Goal: Transaction & Acquisition: Book appointment/travel/reservation

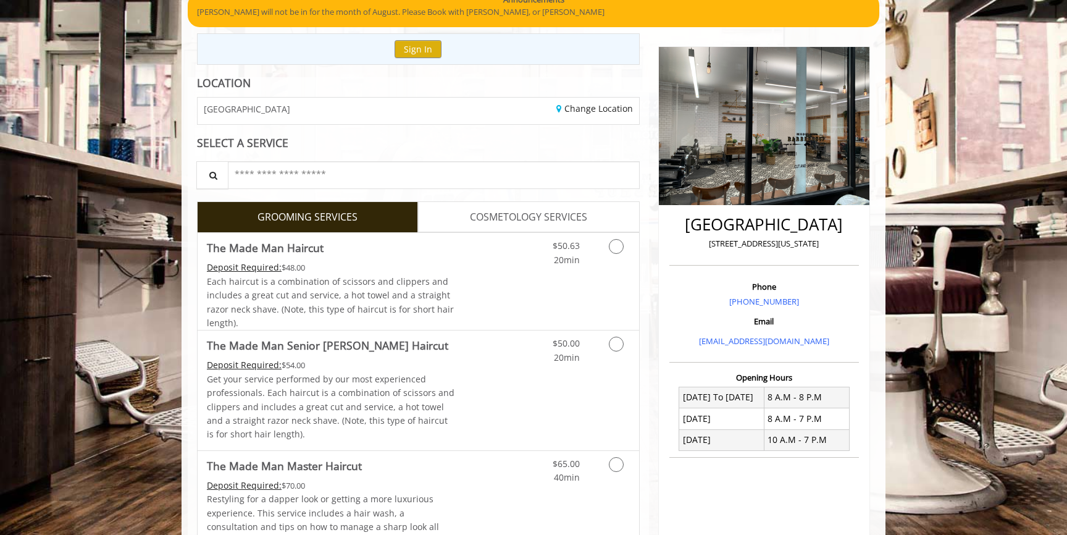
scroll to position [115, 0]
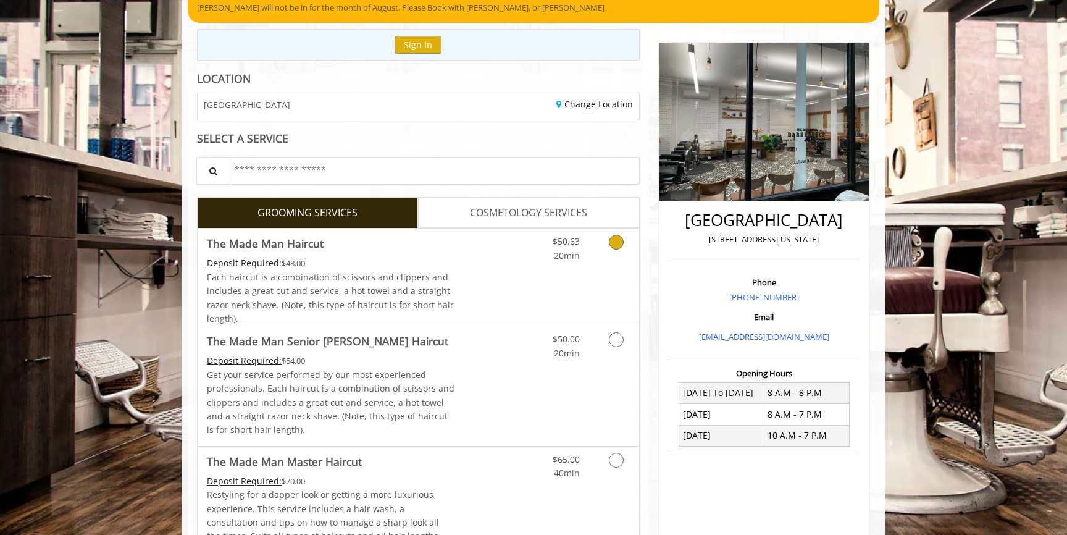
click at [612, 245] on icon "Grooming services" at bounding box center [616, 242] width 15 height 15
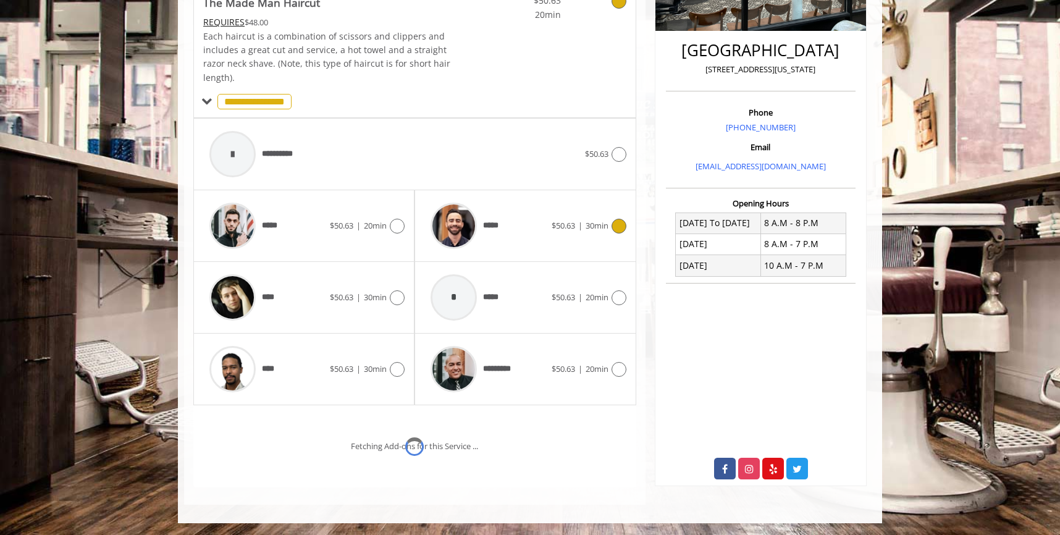
scroll to position [338, 0]
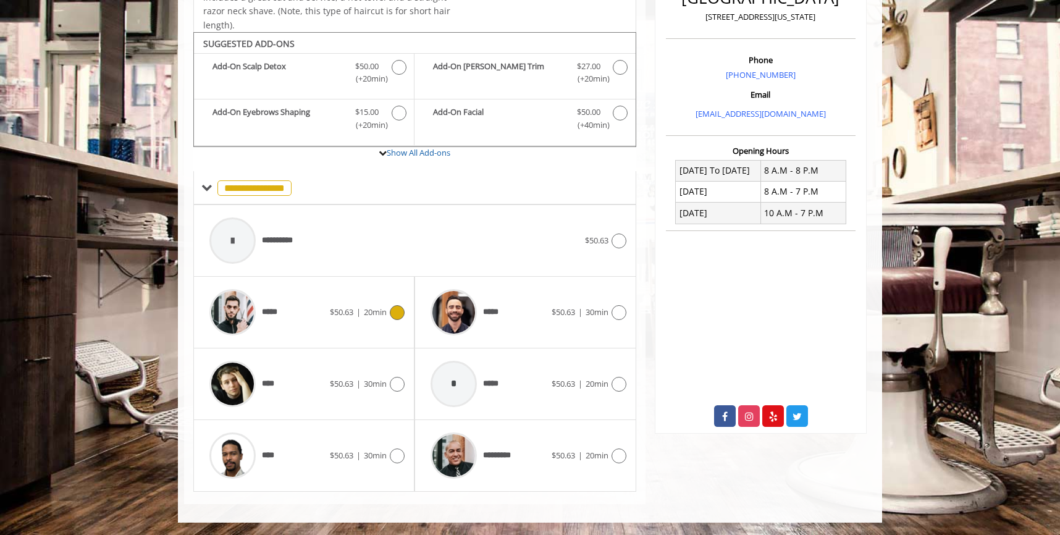
click at [307, 312] on div "*****" at bounding box center [266, 312] width 127 height 59
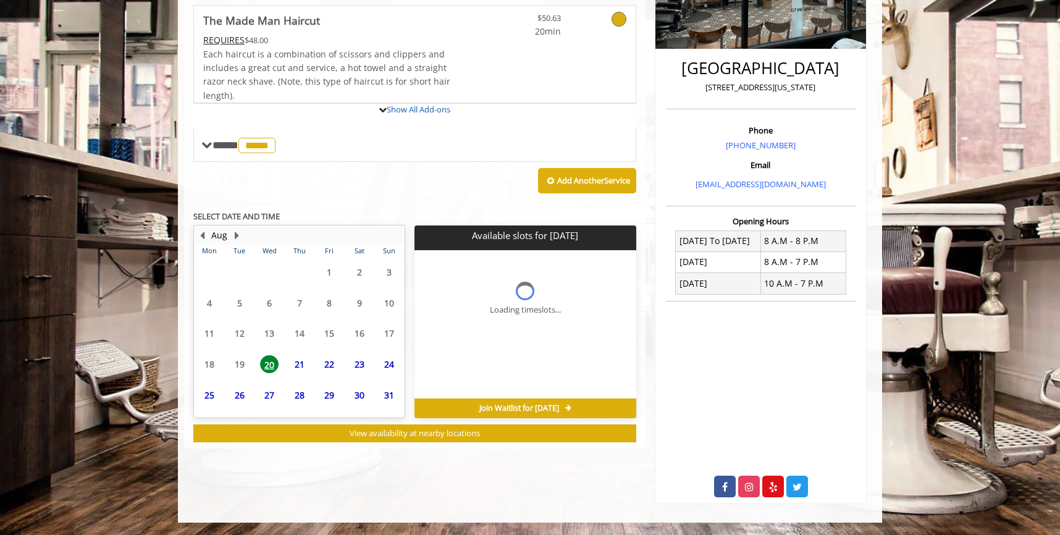
scroll to position [324, 0]
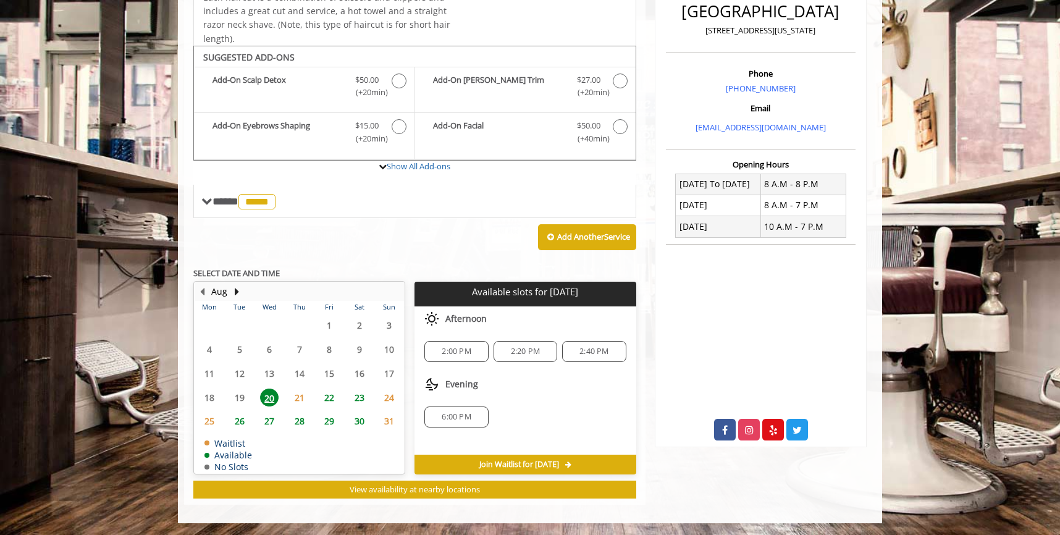
click at [449, 413] on span "6:00 PM" at bounding box center [456, 417] width 29 height 10
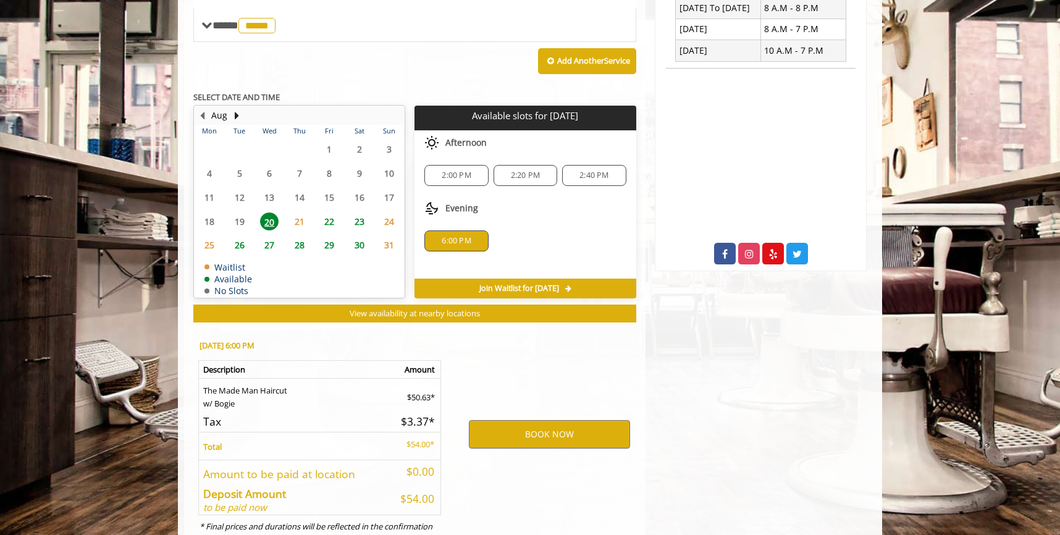
scroll to position [547, 0]
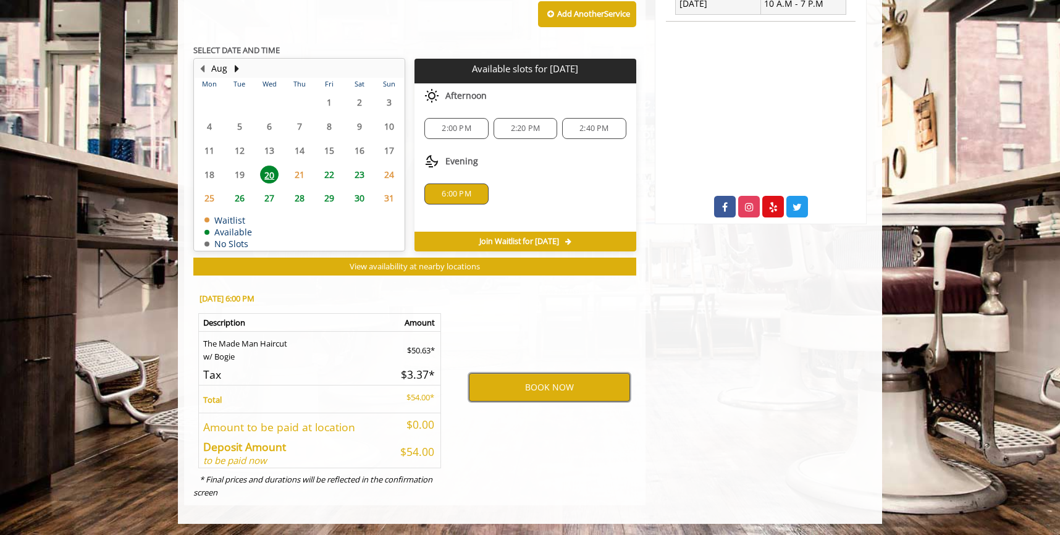
click at [514, 385] on button "BOOK NOW" at bounding box center [549, 387] width 161 height 28
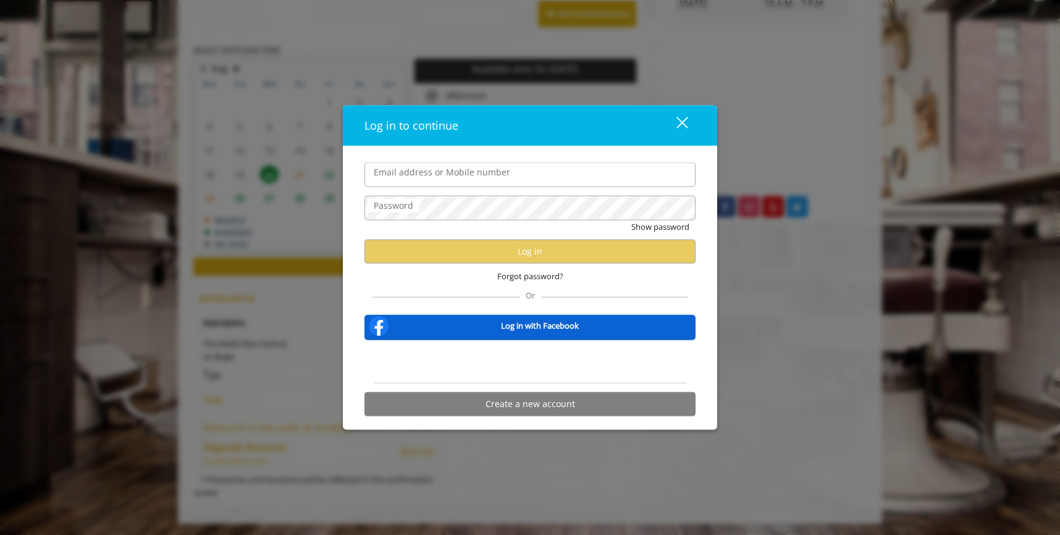
type input "**********"
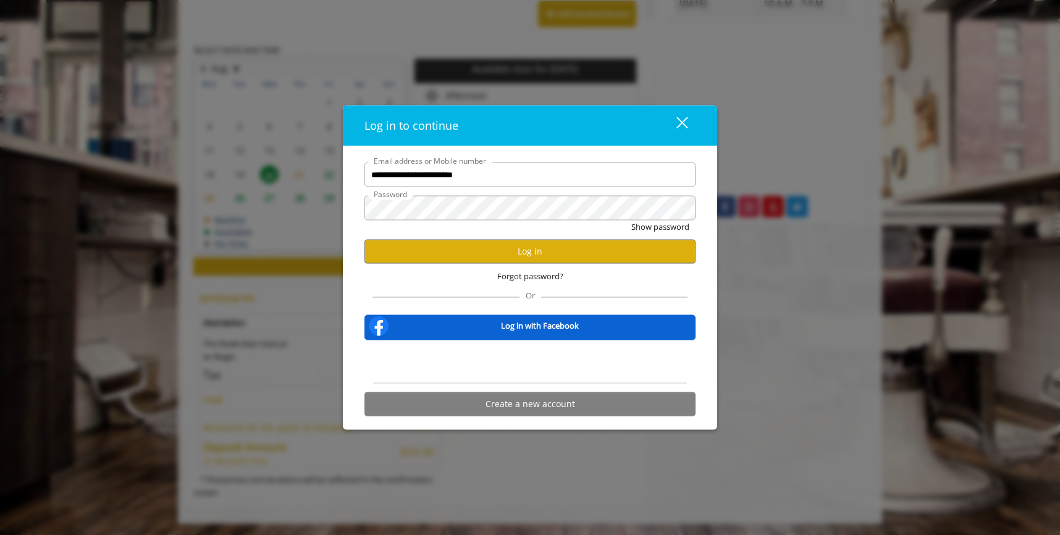
scroll to position [0, 0]
click at [545, 258] on button "Log in" at bounding box center [529, 251] width 331 height 24
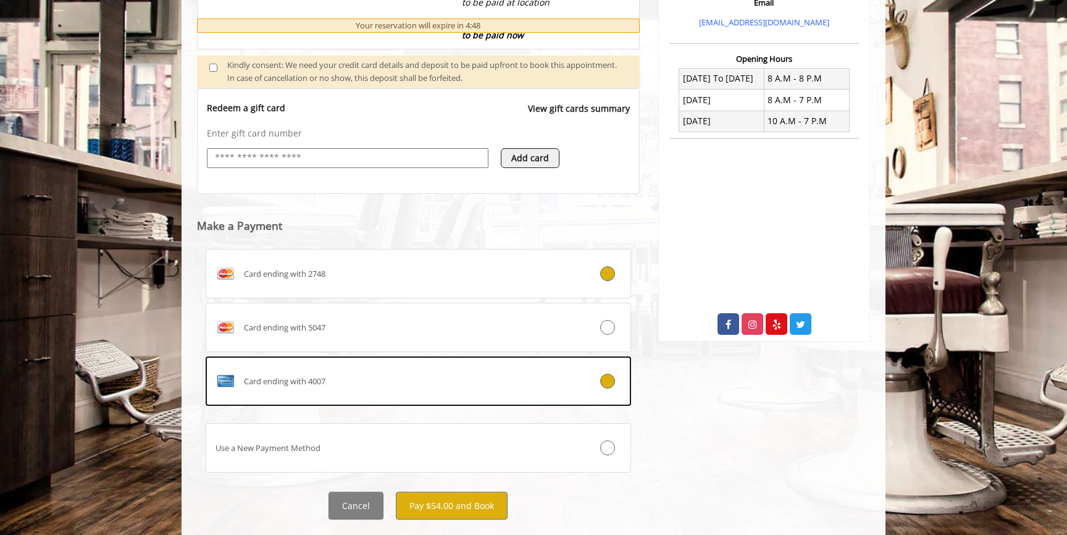
scroll to position [458, 0]
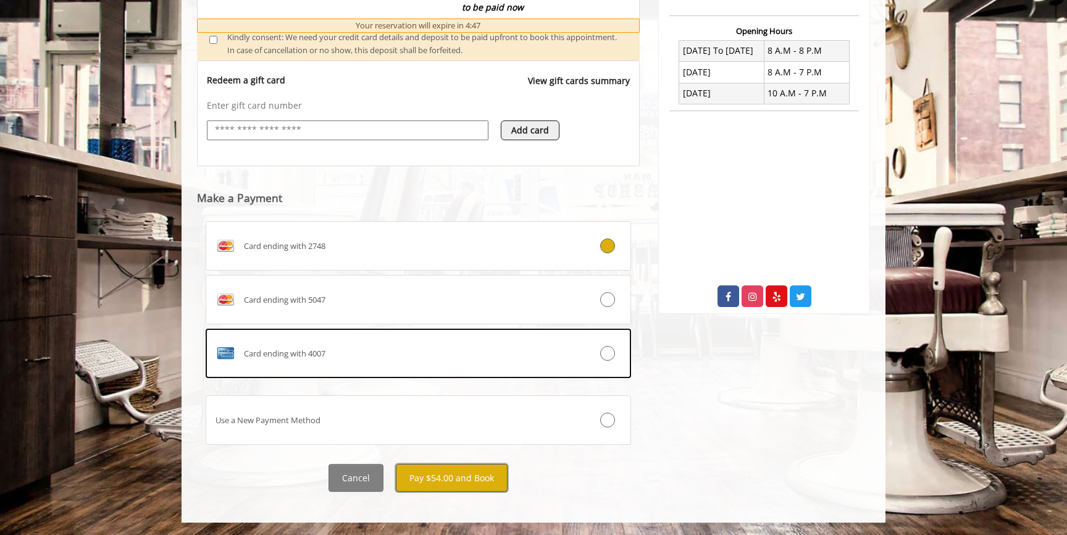
click at [464, 479] on button "Pay $54.00 and Book" at bounding box center [452, 478] width 112 height 28
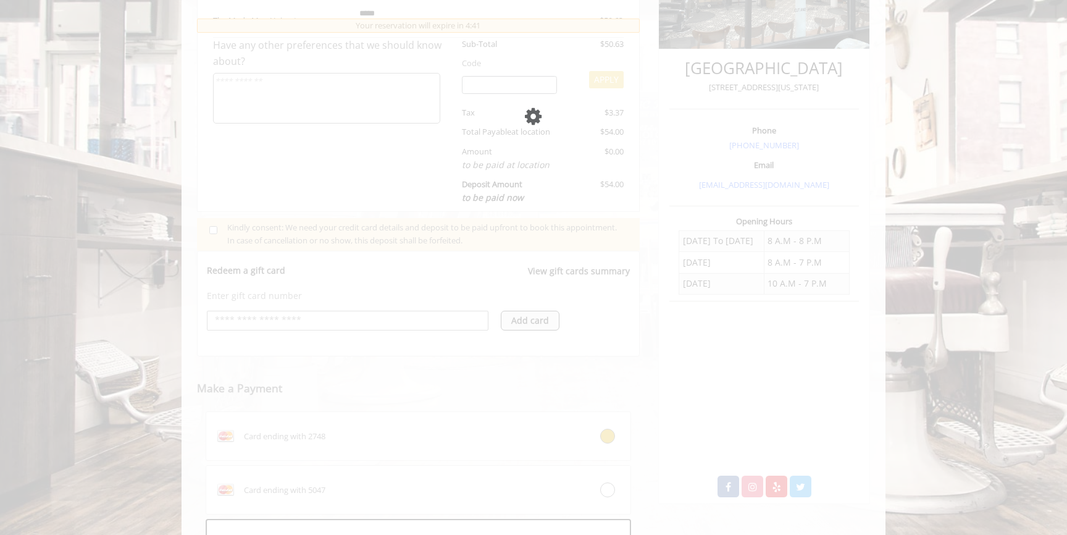
scroll to position [358, 0]
